Goal: Task Accomplishment & Management: Manage account settings

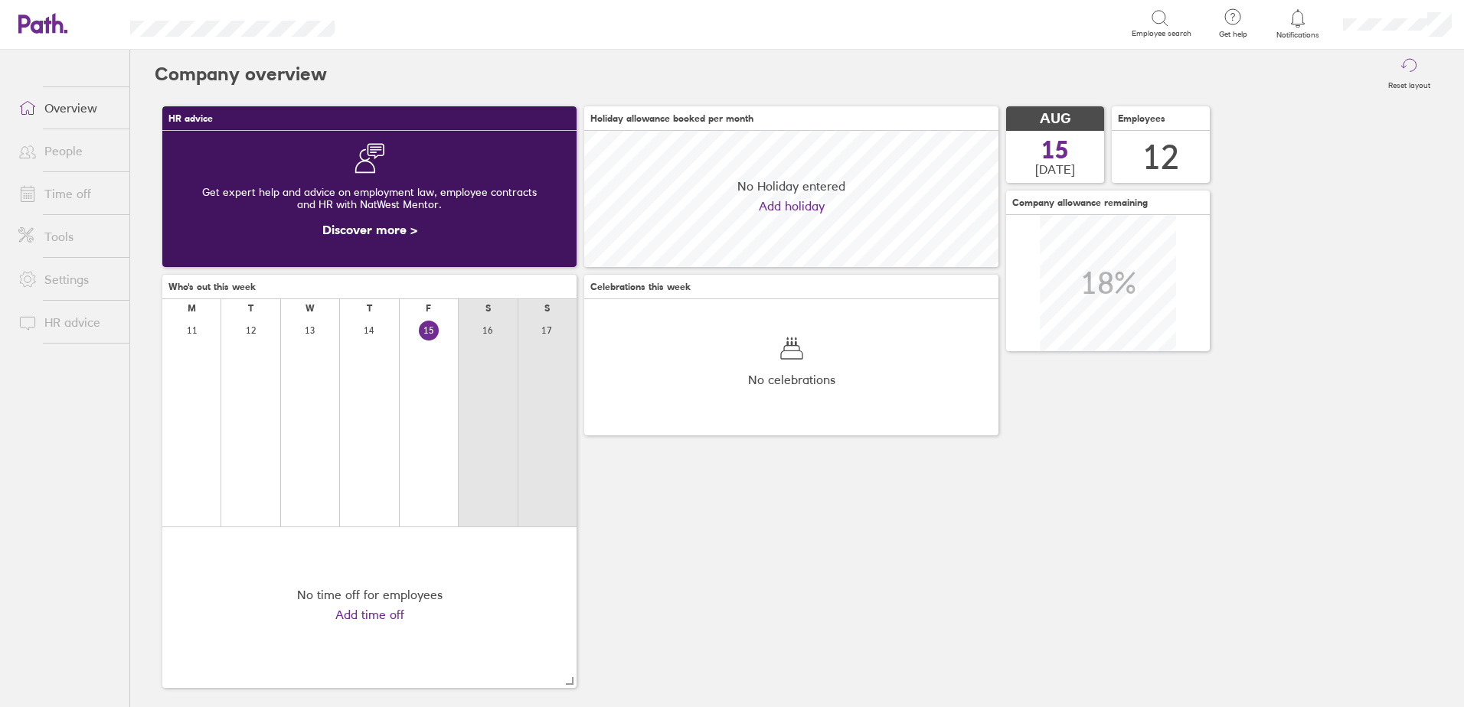
scroll to position [136, 414]
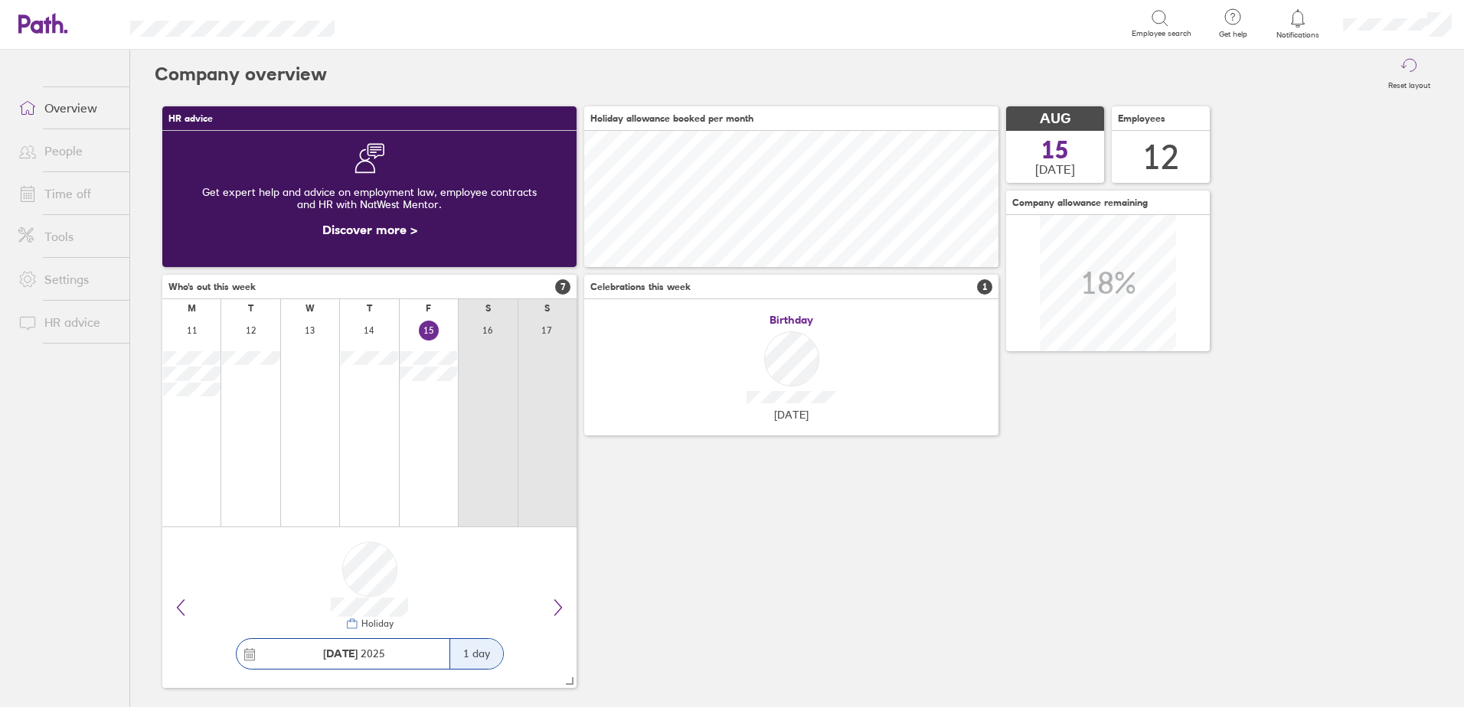
click at [83, 199] on link "Time off" at bounding box center [67, 193] width 123 height 31
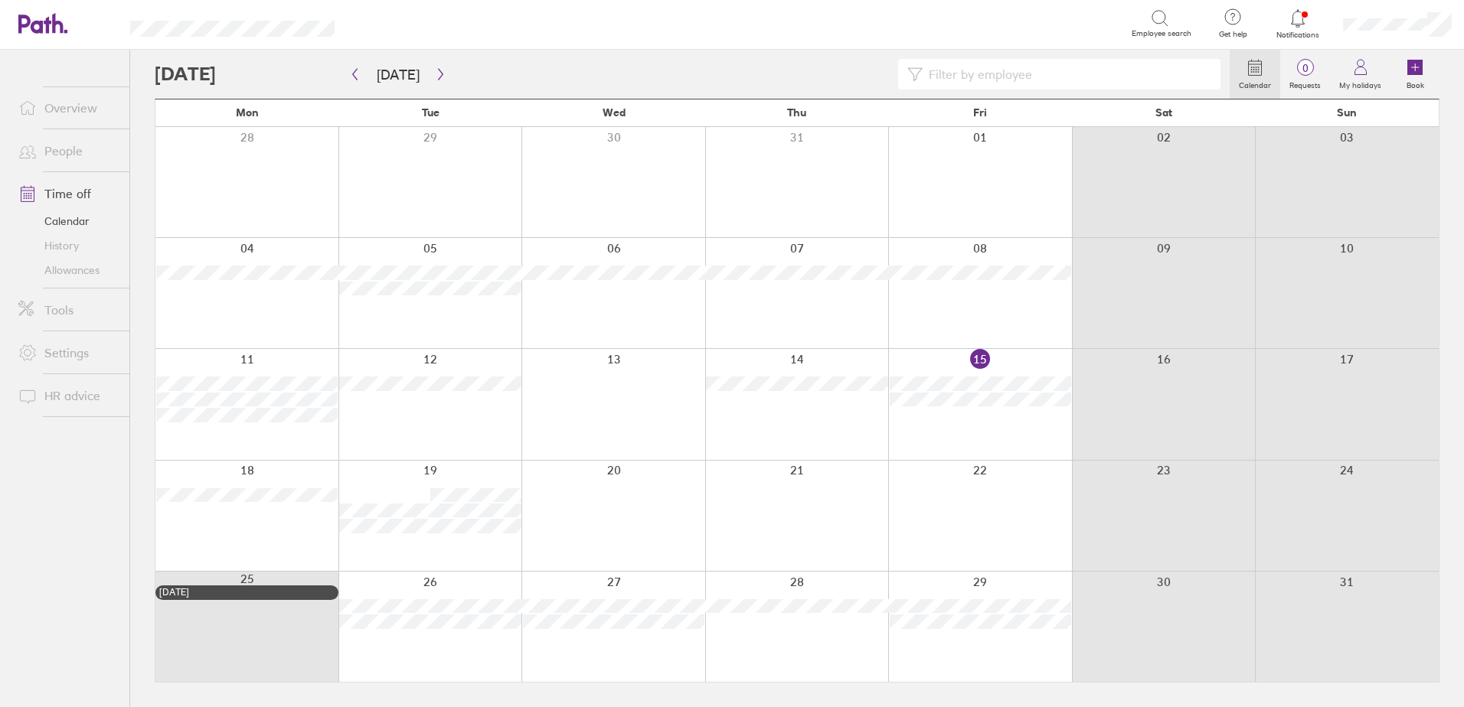
click at [955, 414] on div at bounding box center [980, 404] width 184 height 110
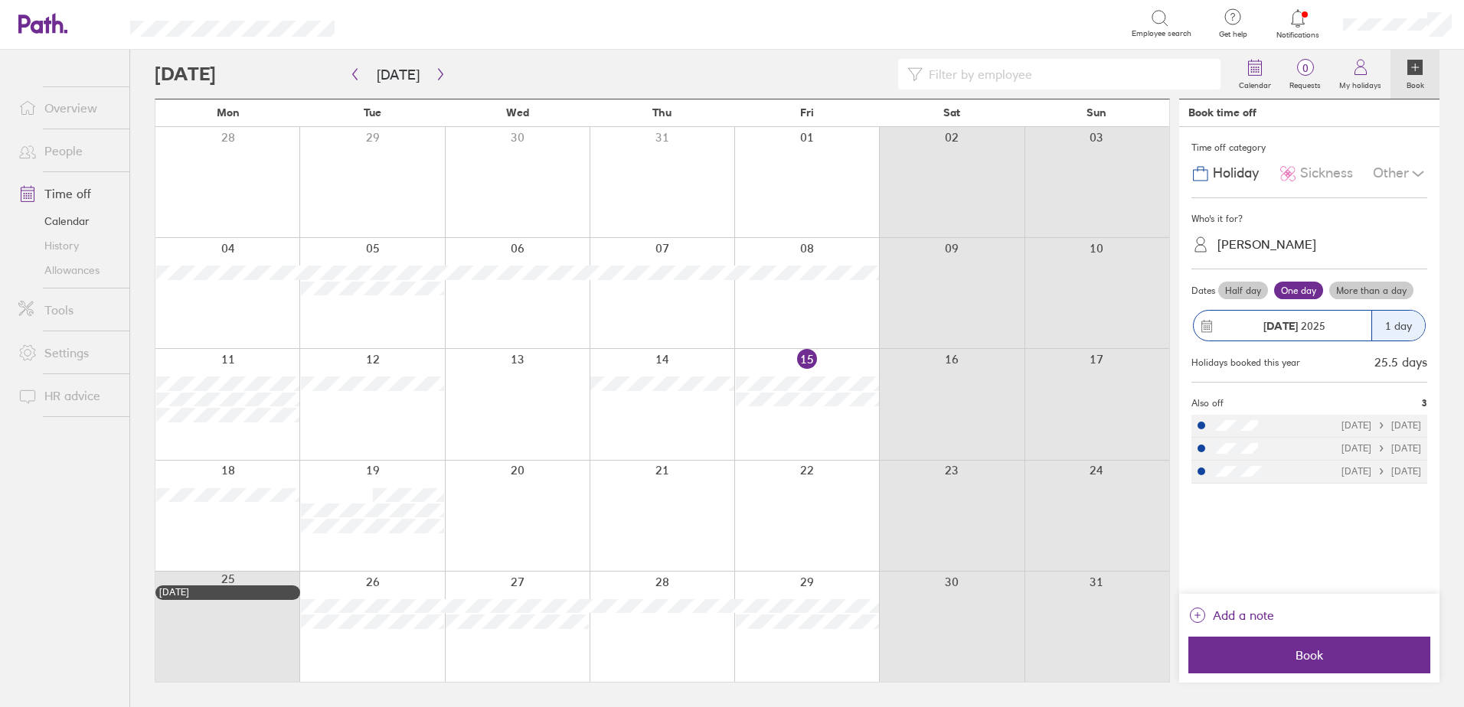
click at [1325, 168] on span "Sickness" at bounding box center [1326, 173] width 53 height 16
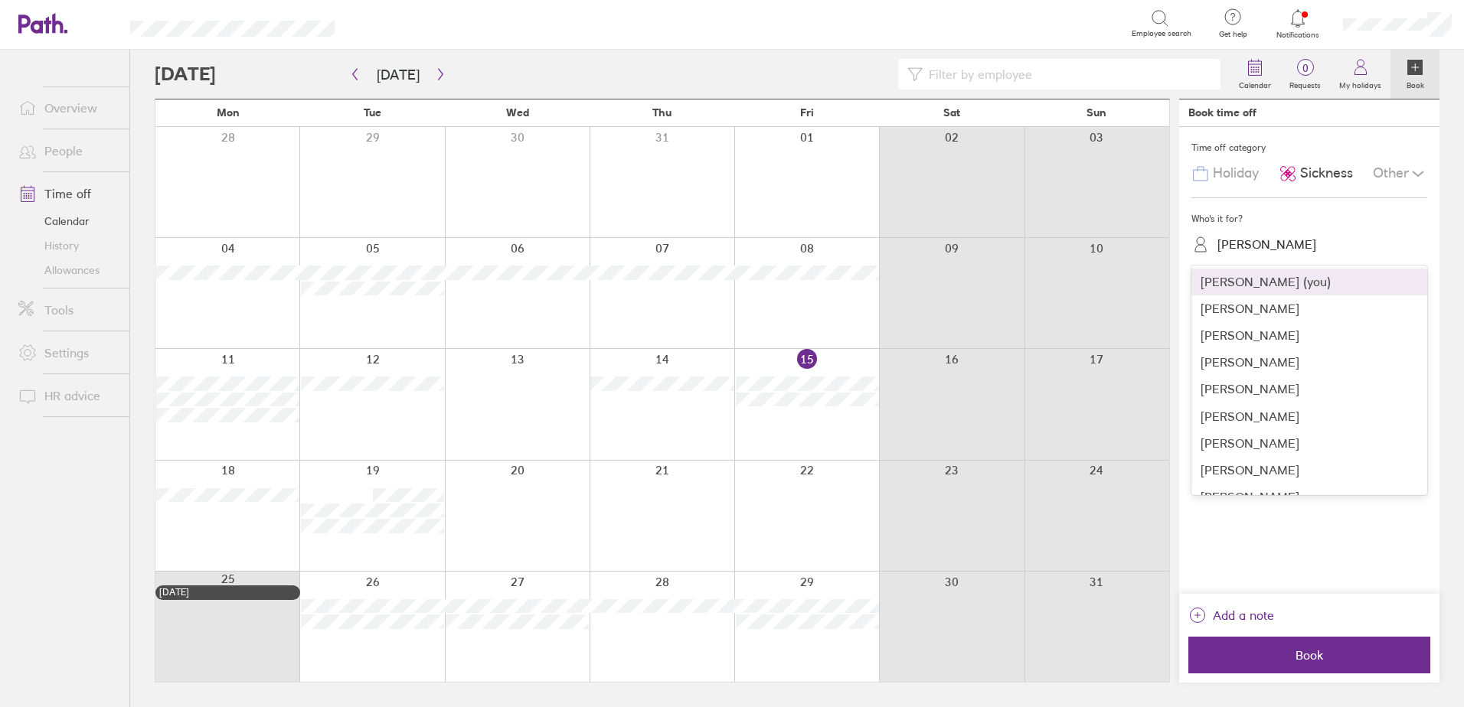
click at [1315, 253] on div "[PERSON_NAME]" at bounding box center [1318, 245] width 217 height 24
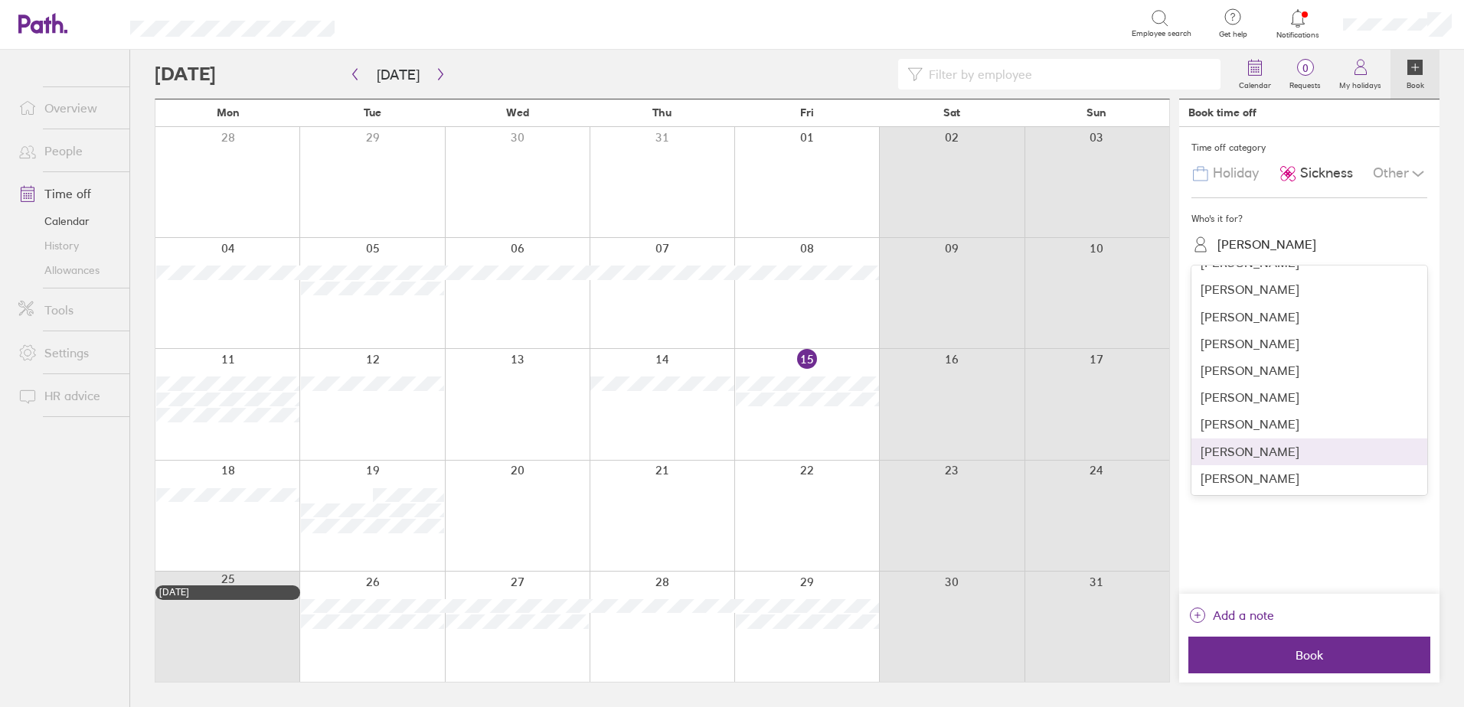
click at [1246, 455] on div "[PERSON_NAME]" at bounding box center [1309, 452] width 236 height 27
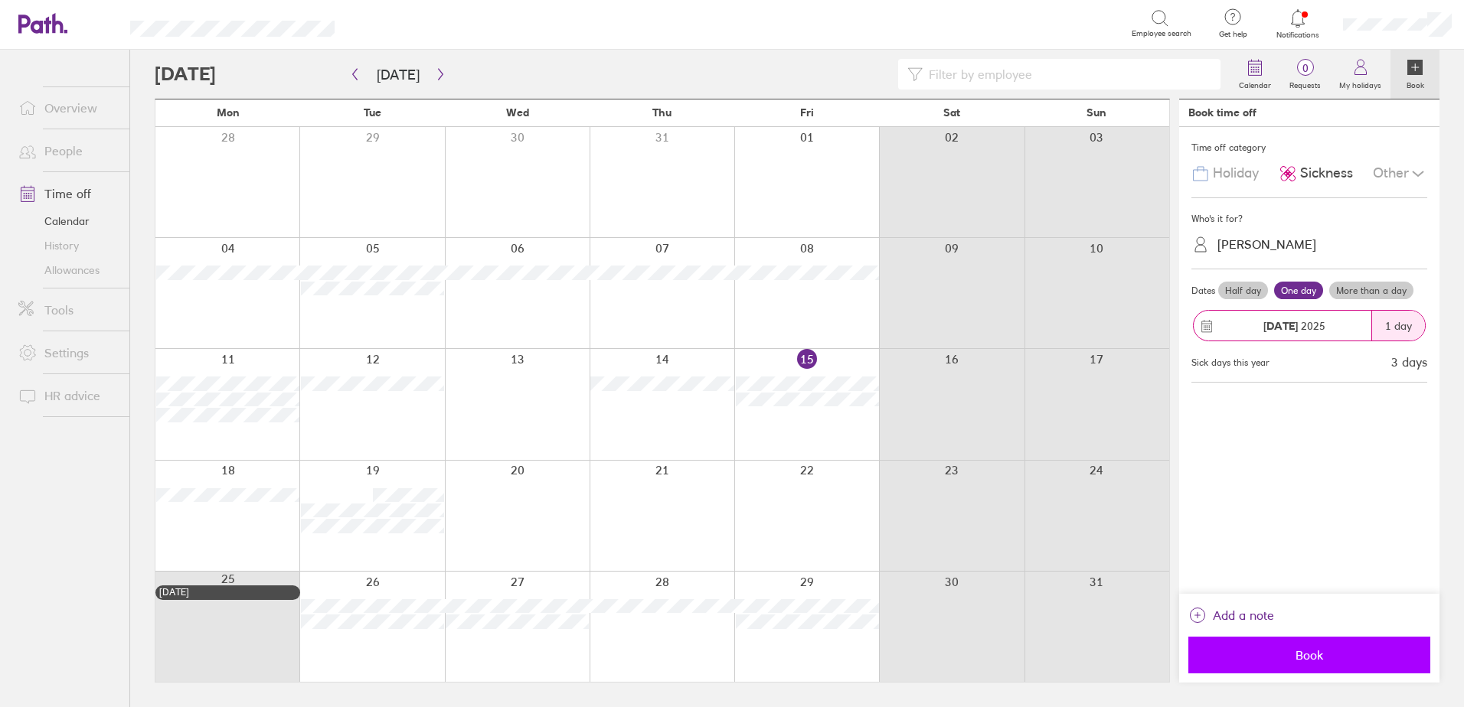
click at [1308, 656] on span "Book" at bounding box center [1309, 655] width 220 height 14
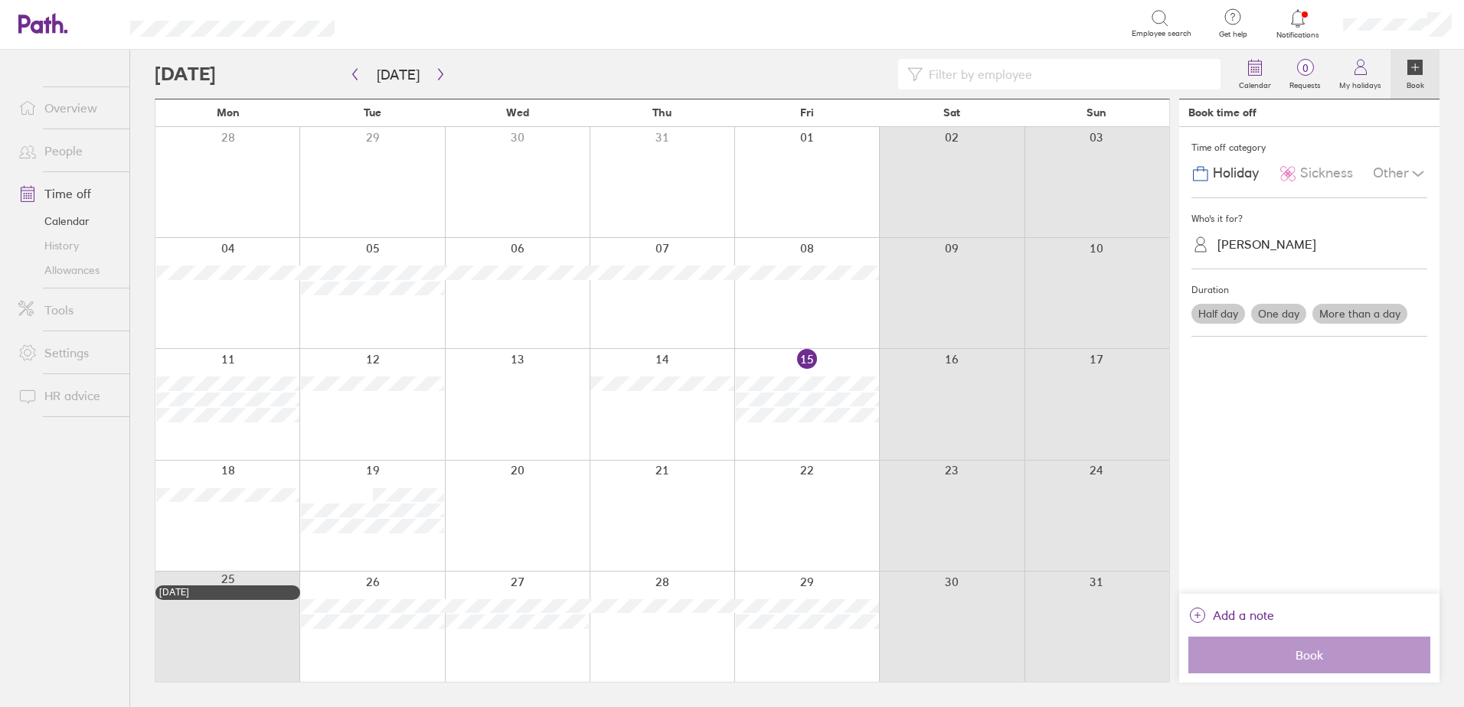
click at [1302, 18] on icon at bounding box center [1297, 18] width 18 height 18
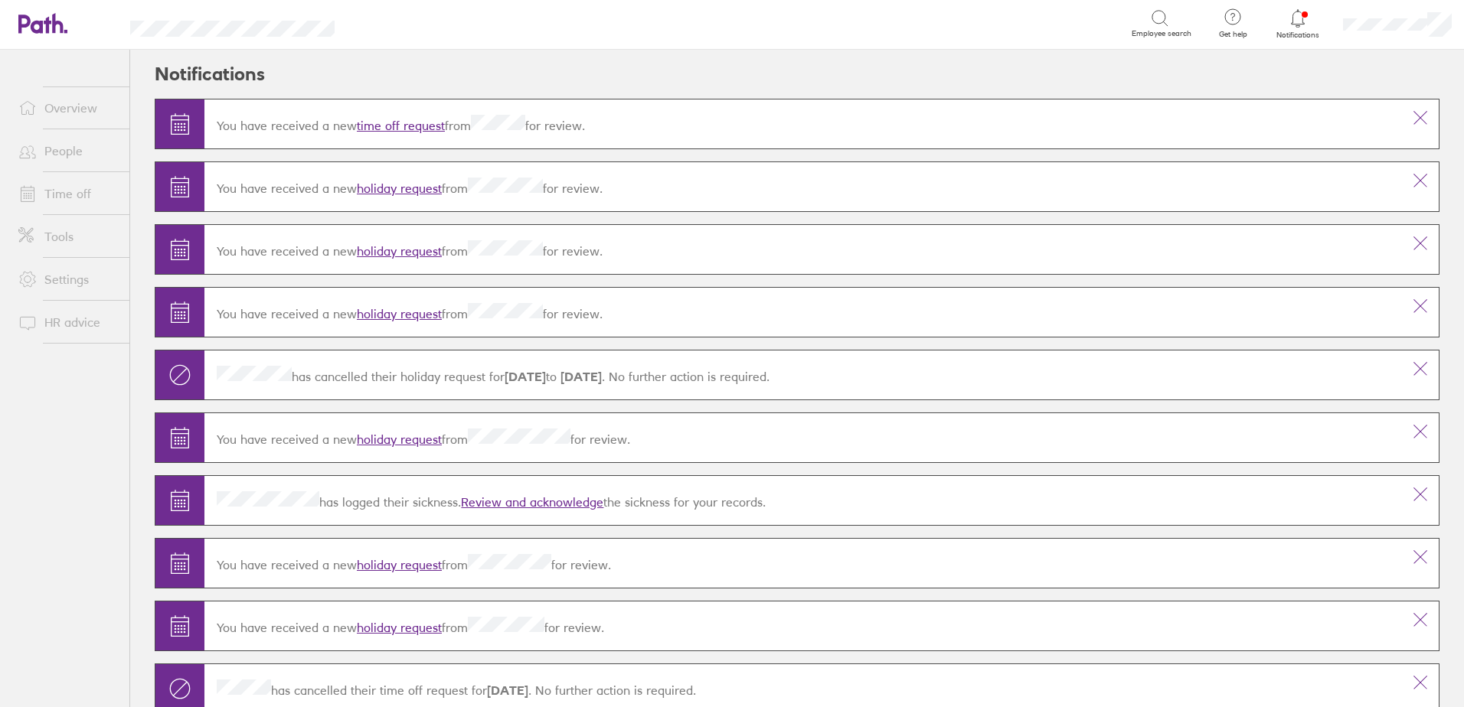
click at [385, 120] on link "time off request" at bounding box center [401, 125] width 88 height 15
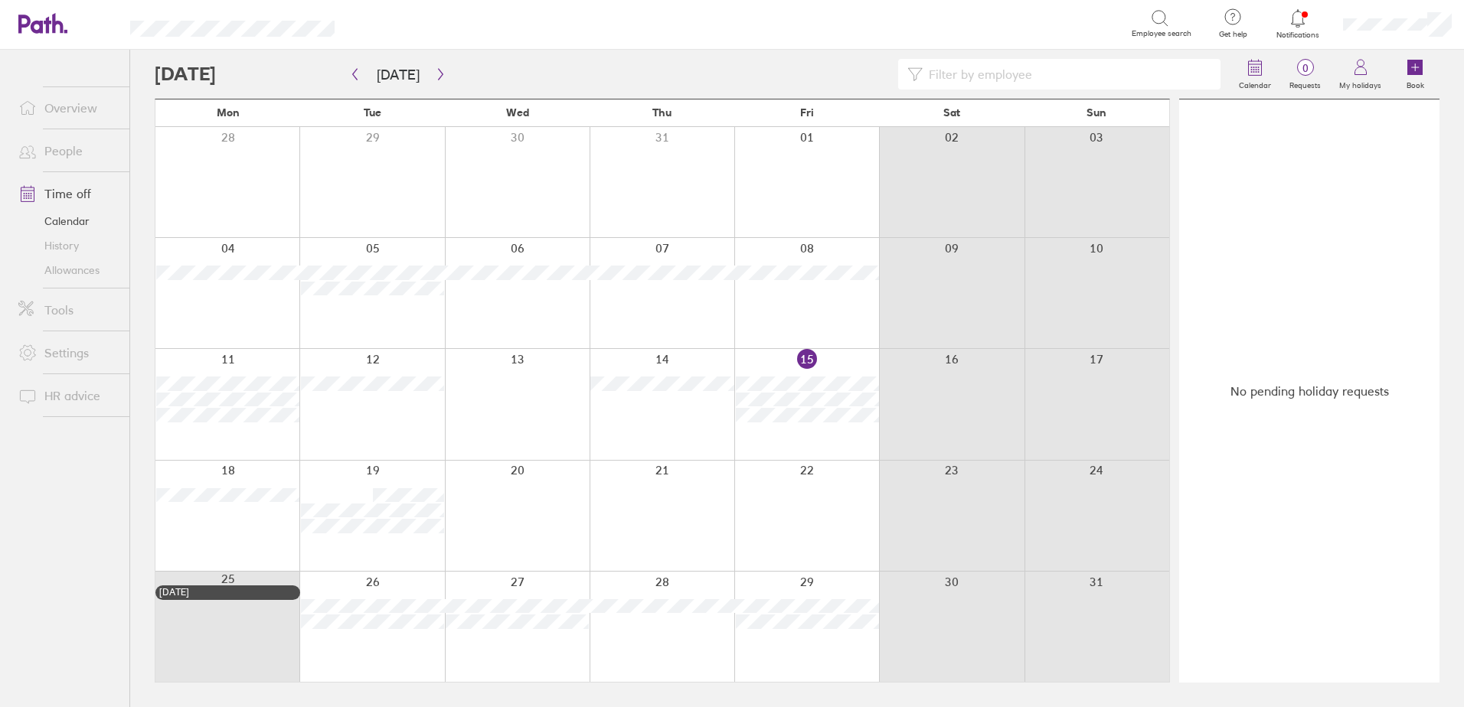
click at [1293, 17] on icon at bounding box center [1297, 18] width 18 height 18
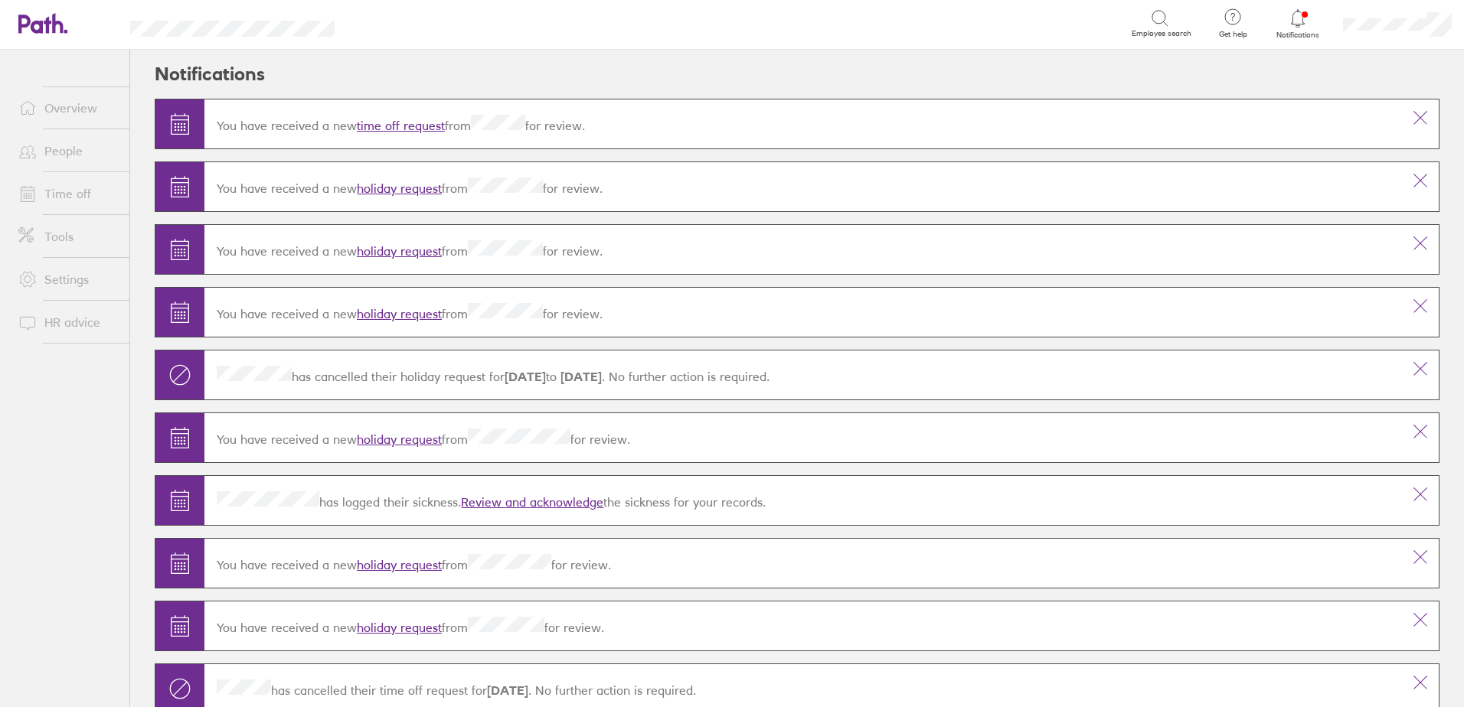
click at [409, 198] on div "You have received a new holiday request from for review." at bounding box center [802, 186] width 1197 height 43
click at [408, 192] on link "holiday request" at bounding box center [399, 188] width 85 height 15
